Goal: Information Seeking & Learning: Learn about a topic

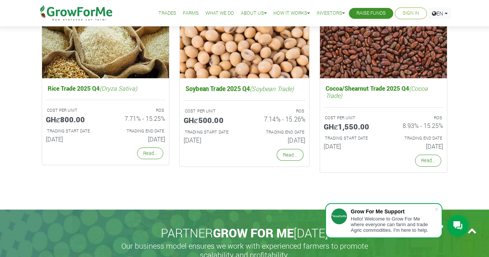
scroll to position [1445, 0]
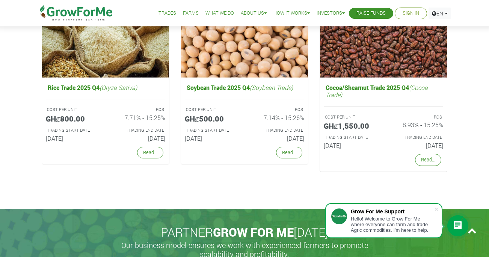
click at [159, 10] on link "Trades" at bounding box center [168, 13] width 18 height 8
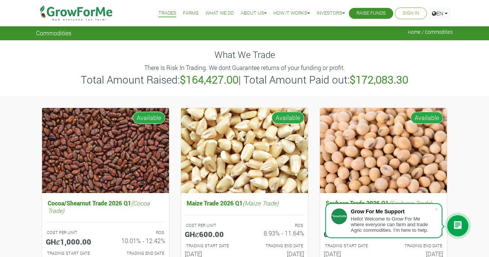
click at [183, 15] on link "Farms" at bounding box center [191, 13] width 16 height 8
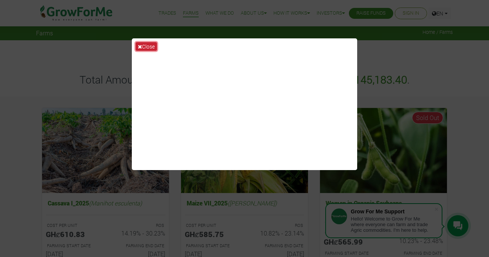
click at [149, 47] on button "Close" at bounding box center [146, 46] width 21 height 9
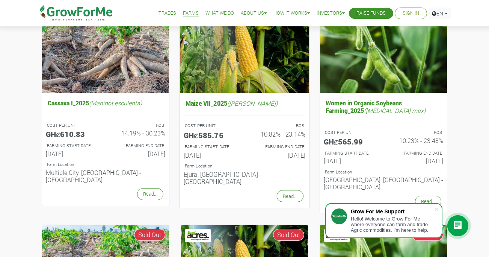
scroll to position [100, 0]
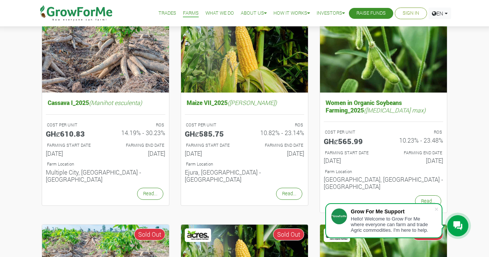
click at [210, 21] on li "What We Do" at bounding box center [220, 13] width 34 height 27
click at [215, 15] on link "What We Do" at bounding box center [220, 13] width 29 height 8
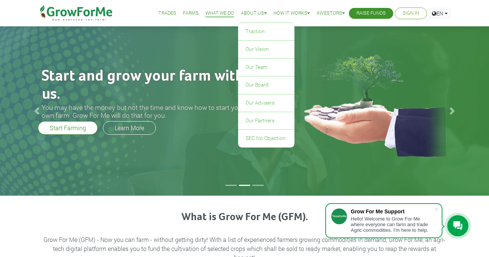
click at [244, 12] on link "About Us" at bounding box center [254, 13] width 26 height 8
